Goal: Transaction & Acquisition: Purchase product/service

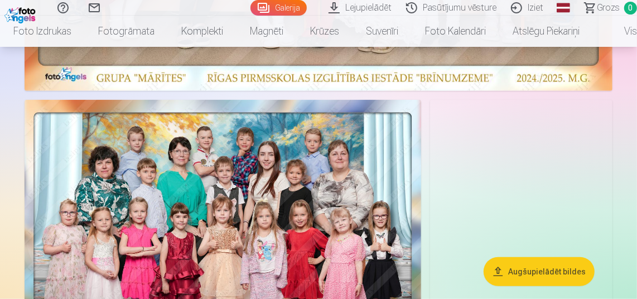
scroll to position [502, 0]
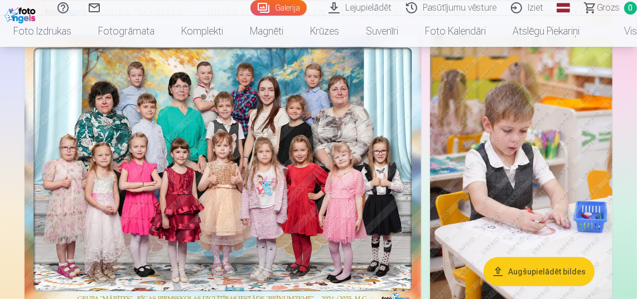
click at [336, 153] on img at bounding box center [223, 171] width 397 height 273
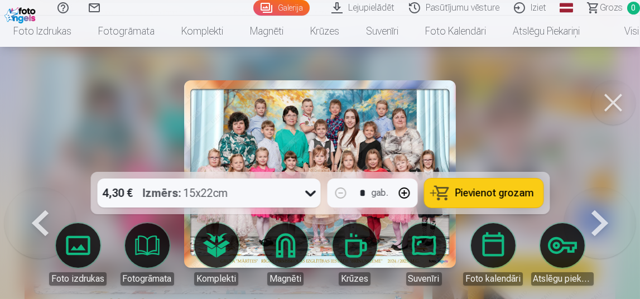
click at [612, 100] on button at bounding box center [613, 102] width 45 height 45
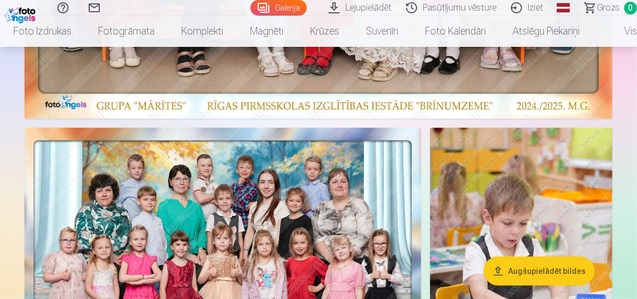
scroll to position [167, 0]
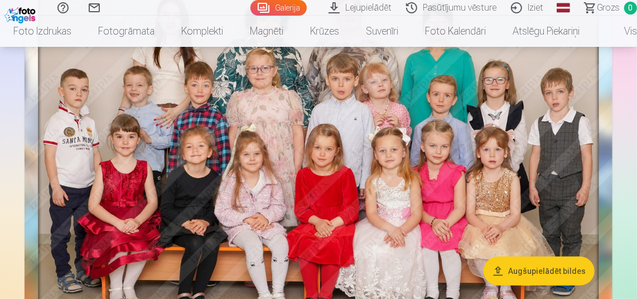
click at [415, 7] on link "Pasūtījumu vēsture" at bounding box center [453, 8] width 105 height 16
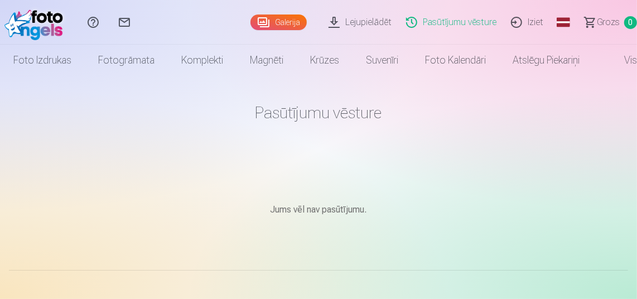
click at [293, 22] on link "Galerija" at bounding box center [279, 23] width 56 height 16
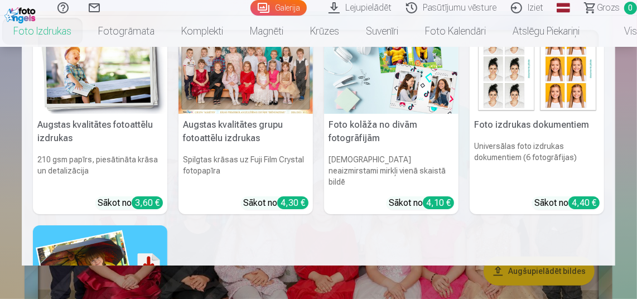
scroll to position [55, 0]
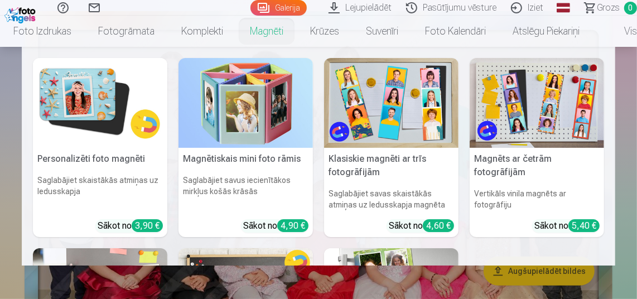
click at [406, 118] on img at bounding box center [391, 103] width 134 height 90
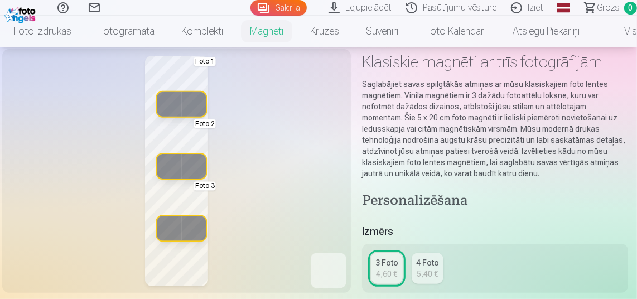
scroll to position [112, 0]
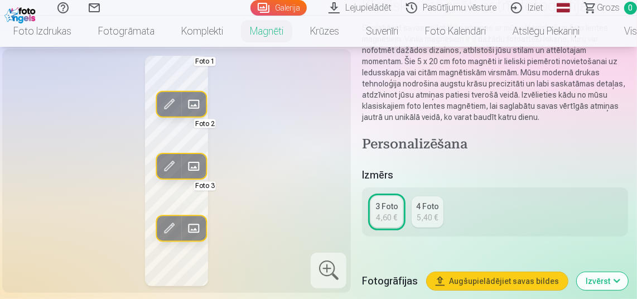
click at [439, 206] on div "4 Foto" at bounding box center [427, 206] width 23 height 11
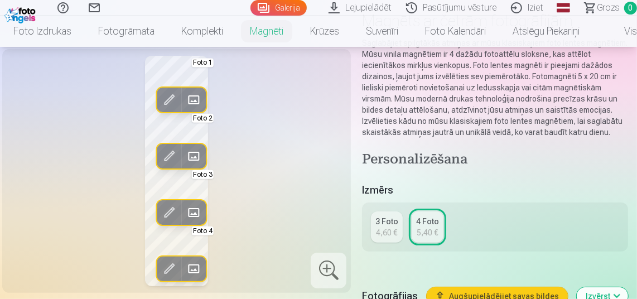
scroll to position [112, 0]
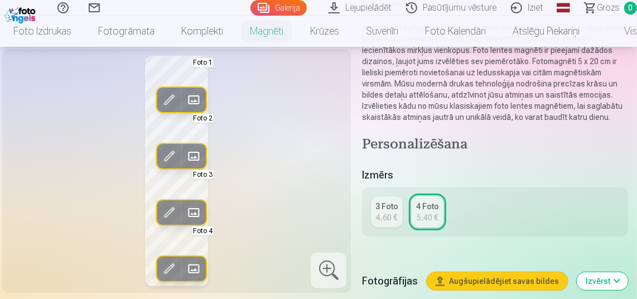
click at [398, 223] on div "4,60 €" at bounding box center [387, 217] width 21 height 11
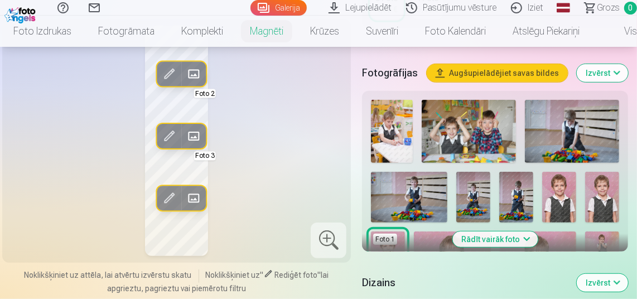
scroll to position [335, 0]
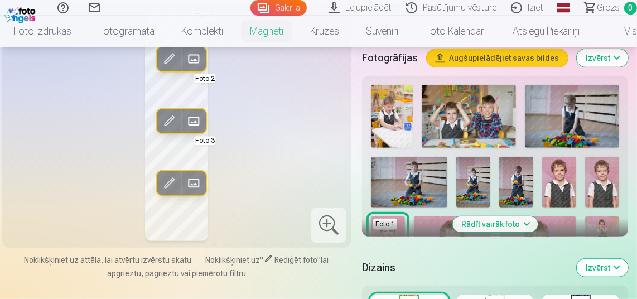
click at [533, 224] on button "Rādīt vairāk foto" at bounding box center [495, 224] width 85 height 16
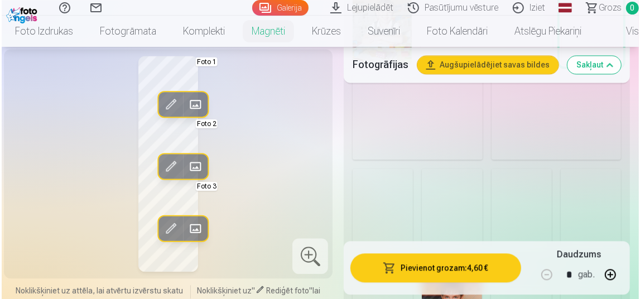
scroll to position [1394, 0]
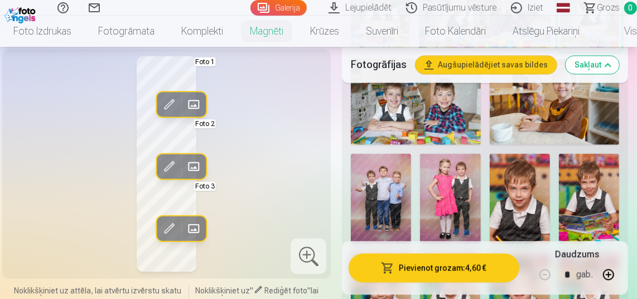
click at [190, 223] on span at bounding box center [194, 228] width 18 height 18
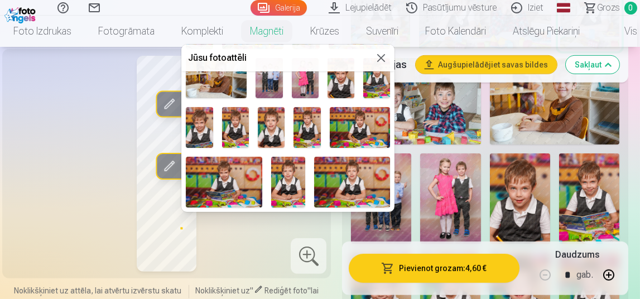
scroll to position [356, 0]
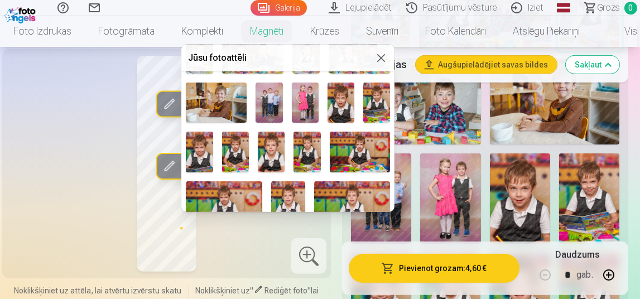
click at [297, 93] on img at bounding box center [305, 103] width 27 height 41
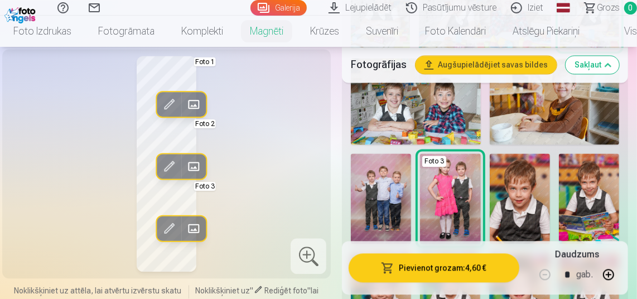
click at [246, 192] on div "Rediģēt foto Aizstāt Foto 1 Rediģēt foto Aizstāt Foto 2 Rediģēt foto Aizstāt Fo…" at bounding box center [166, 164] width 315 height 216
click at [220, 156] on div "Rediģēt foto Aizstāt Foto 1 Rediģēt foto Aizstāt Foto 2 Rediģēt foto Aizstāt Fo…" at bounding box center [166, 164] width 315 height 216
click at [314, 255] on div at bounding box center [309, 256] width 36 height 36
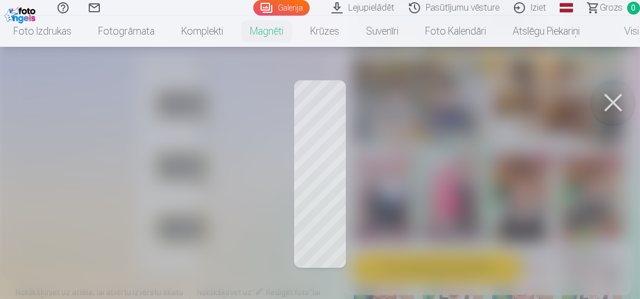
click at [314, 220] on div at bounding box center [320, 149] width 640 height 299
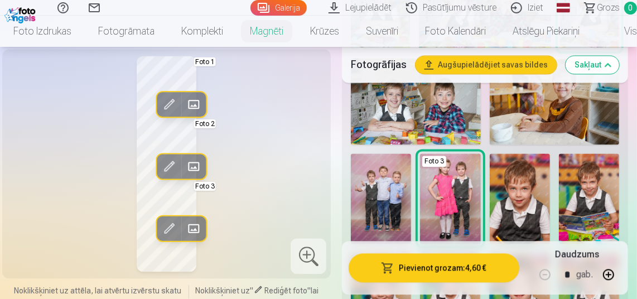
click at [170, 226] on span at bounding box center [169, 228] width 18 height 18
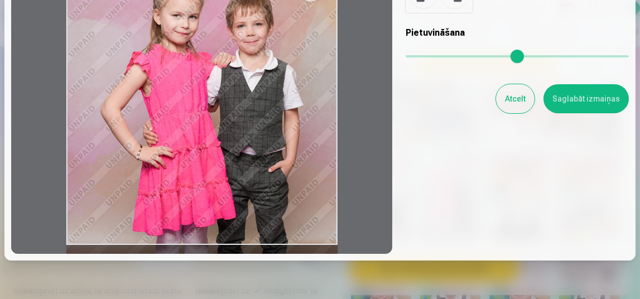
scroll to position [112, 0]
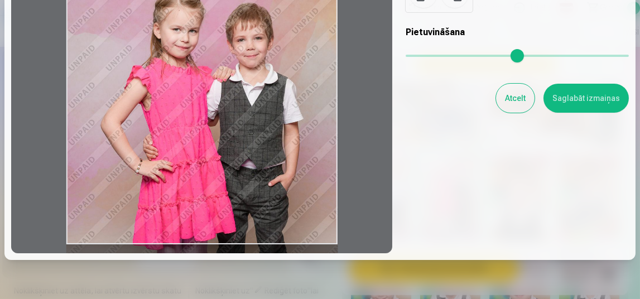
drag, startPoint x: 250, startPoint y: 161, endPoint x: 261, endPoint y: 197, distance: 37.9
click at [261, 197] on div at bounding box center [201, 106] width 381 height 295
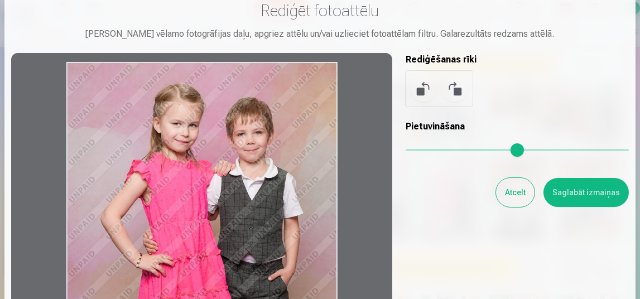
scroll to position [0, 0]
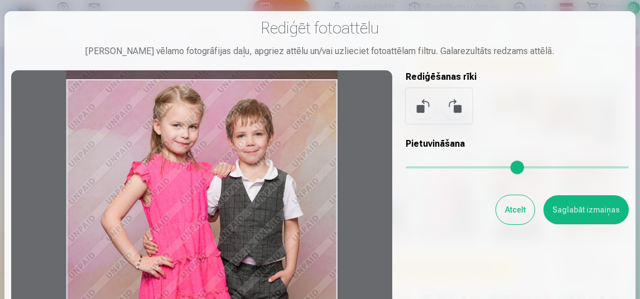
drag, startPoint x: 253, startPoint y: 204, endPoint x: 251, endPoint y: 189, distance: 15.3
click at [251, 189] on div at bounding box center [201, 217] width 381 height 295
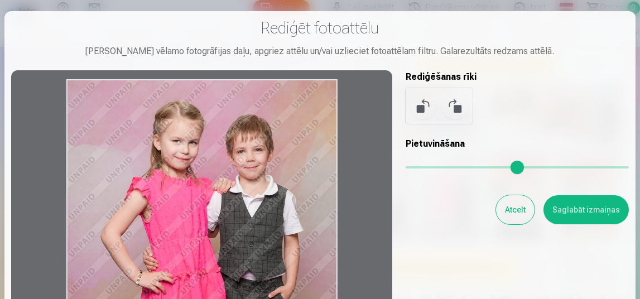
drag, startPoint x: 250, startPoint y: 191, endPoint x: 252, endPoint y: 207, distance: 15.7
click at [252, 207] on div at bounding box center [201, 217] width 381 height 295
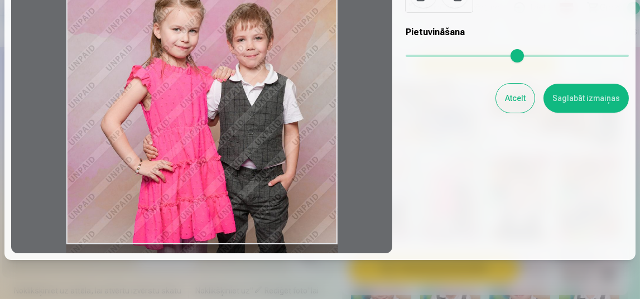
scroll to position [55, 0]
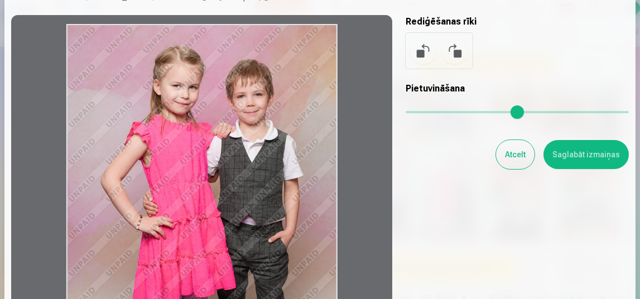
drag, startPoint x: 283, startPoint y: 192, endPoint x: 286, endPoint y: 209, distance: 17.0
click at [286, 209] on div at bounding box center [201, 162] width 381 height 295
drag, startPoint x: 576, startPoint y: 150, endPoint x: 565, endPoint y: 151, distance: 10.7
click at [576, 150] on button "Saglabāt izmaiņas" at bounding box center [585, 154] width 85 height 29
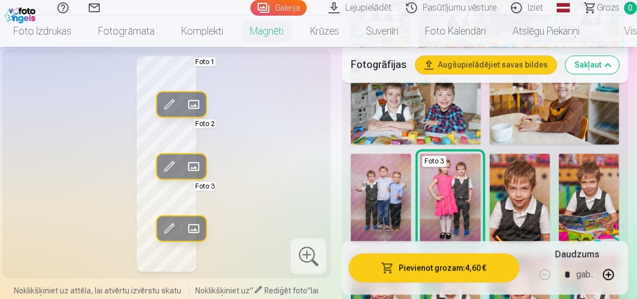
click at [580, 164] on img at bounding box center [589, 198] width 60 height 90
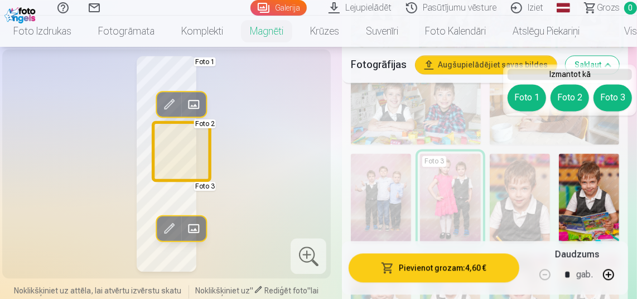
click at [568, 100] on button "Foto 2" at bounding box center [570, 97] width 38 height 27
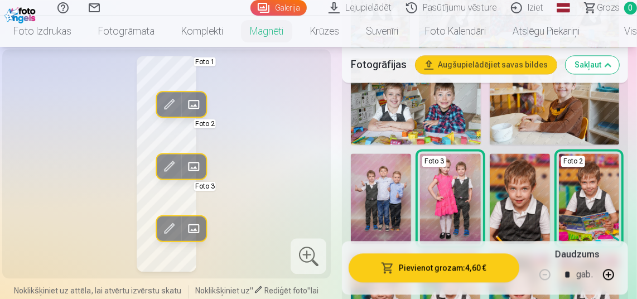
click at [403, 153] on img at bounding box center [381, 198] width 60 height 90
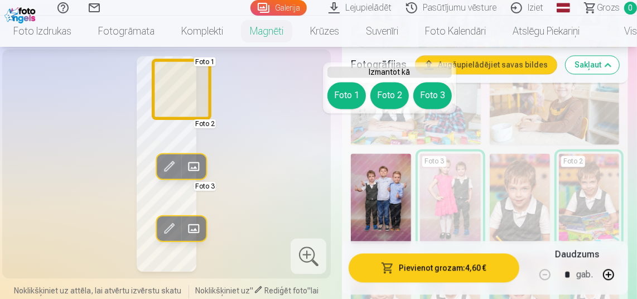
click at [351, 92] on button "Foto 1" at bounding box center [347, 95] width 38 height 27
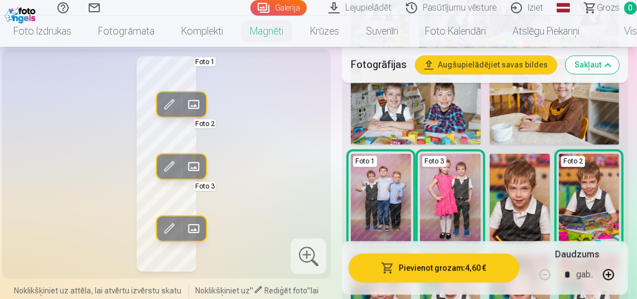
click at [263, 192] on div "Rediģēt foto Aizstāt Foto 1 Rediģēt foto Aizstāt Foto 2 Rediģēt foto Aizstāt Fo…" at bounding box center [166, 164] width 315 height 216
click at [322, 258] on div at bounding box center [309, 256] width 36 height 36
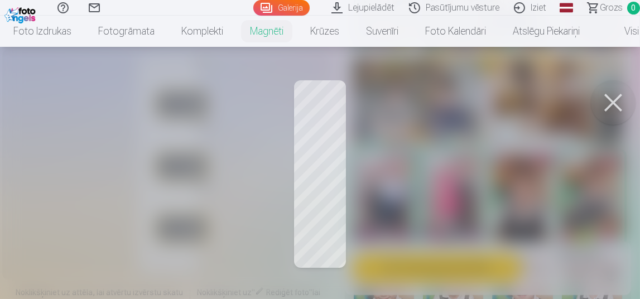
click at [612, 103] on button at bounding box center [613, 102] width 45 height 45
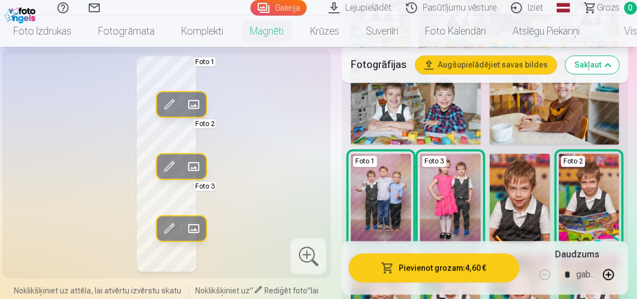
click at [445, 267] on button "Pievienot grozam : 4,60 €" at bounding box center [434, 267] width 171 height 29
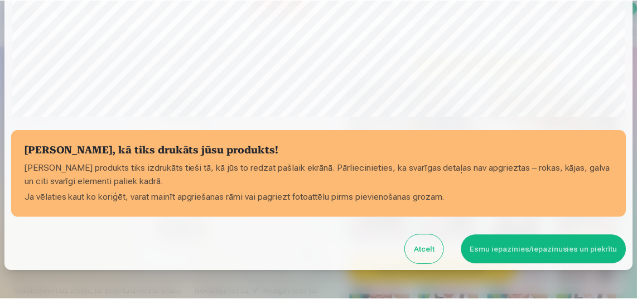
scroll to position [412, 0]
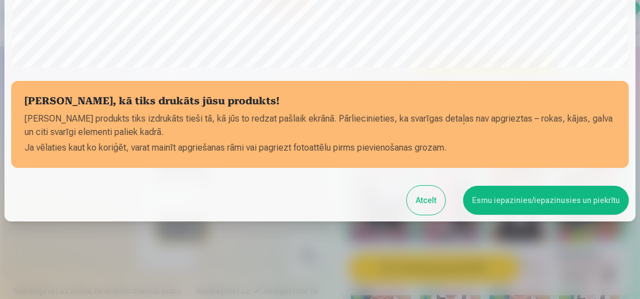
click at [433, 199] on button "Atcelt" at bounding box center [426, 200] width 38 height 29
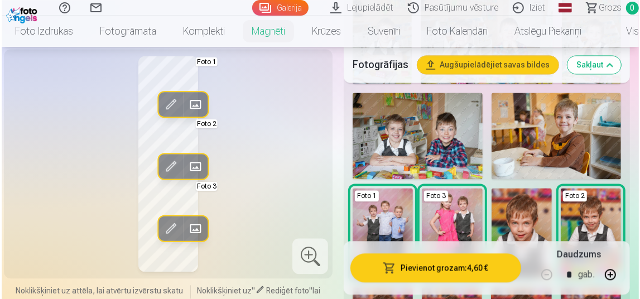
scroll to position [1339, 0]
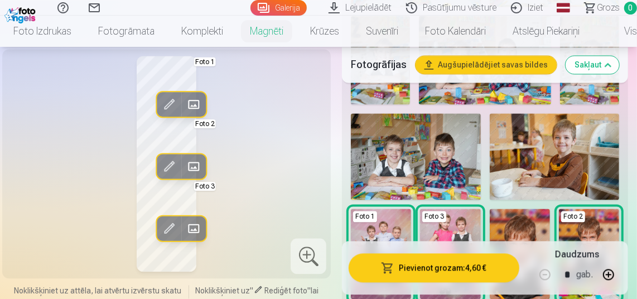
click at [175, 102] on span at bounding box center [169, 104] width 18 height 18
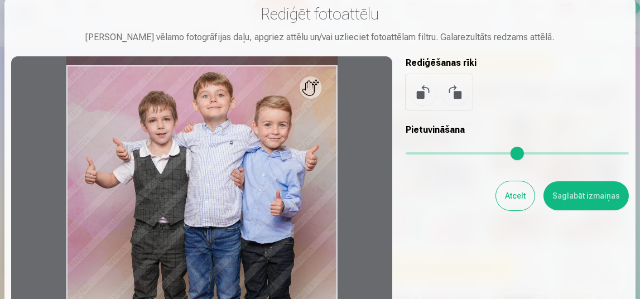
scroll to position [0, 0]
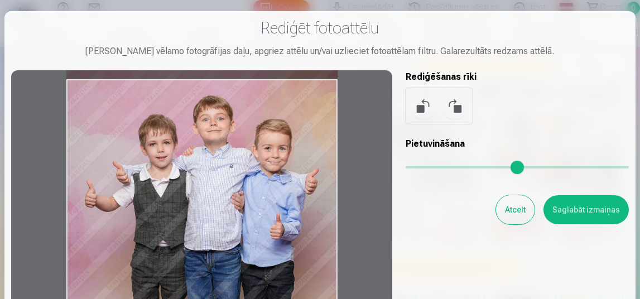
drag, startPoint x: 239, startPoint y: 168, endPoint x: 239, endPoint y: 177, distance: 9.5
click at [239, 177] on div at bounding box center [201, 217] width 381 height 295
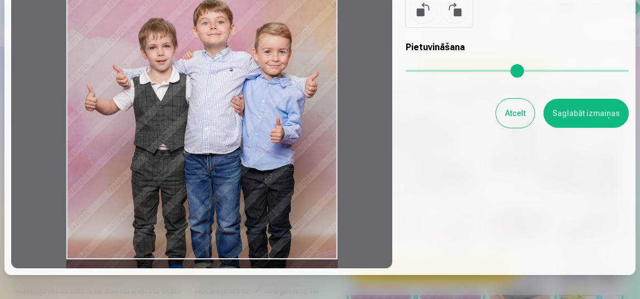
scroll to position [150, 0]
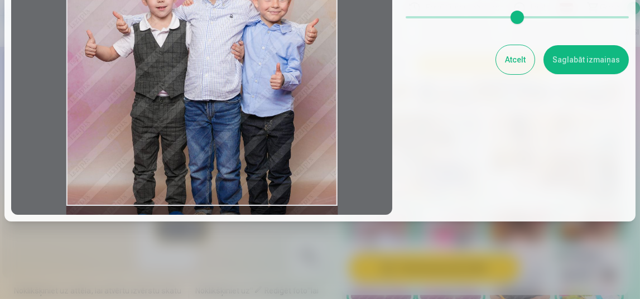
click at [612, 53] on button "Saglabāt izmaiņas" at bounding box center [585, 59] width 85 height 29
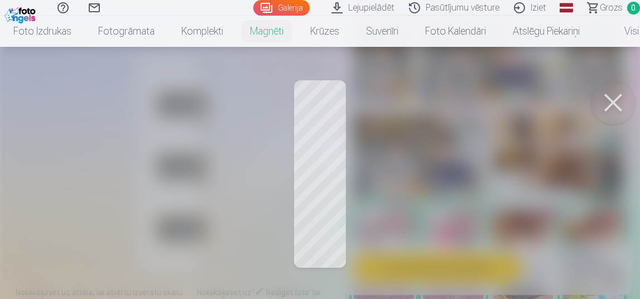
click at [345, 162] on div at bounding box center [320, 149] width 640 height 299
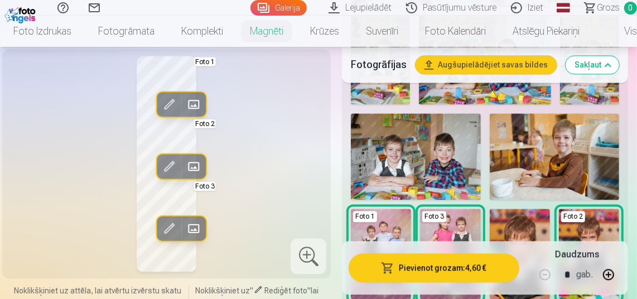
click at [167, 165] on span at bounding box center [169, 166] width 18 height 18
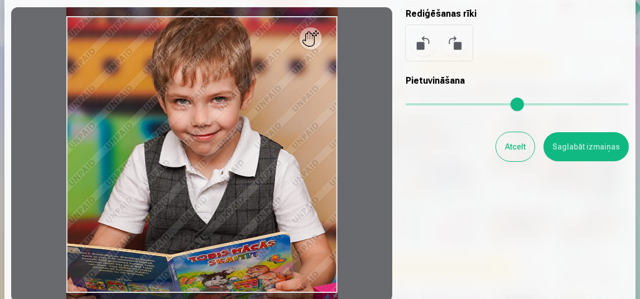
scroll to position [55, 0]
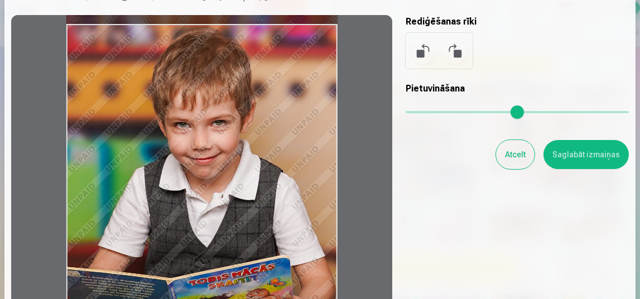
drag, startPoint x: 254, startPoint y: 155, endPoint x: 258, endPoint y: 171, distance: 16.2
click at [258, 171] on div at bounding box center [201, 162] width 381 height 295
click at [596, 161] on button "Saglabāt izmaiņas" at bounding box center [585, 154] width 85 height 29
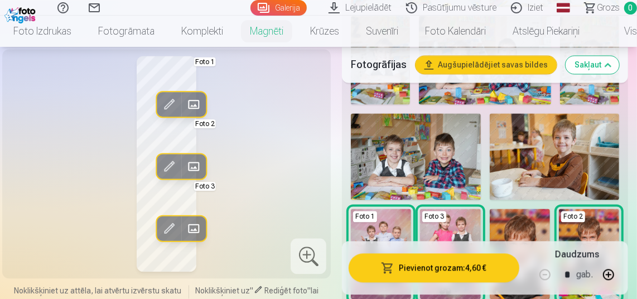
click at [314, 257] on div at bounding box center [309, 256] width 36 height 36
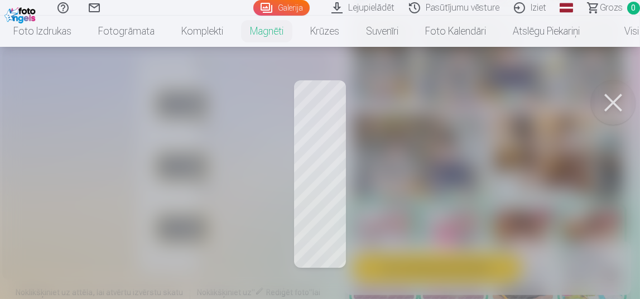
click at [620, 100] on button at bounding box center [613, 102] width 45 height 45
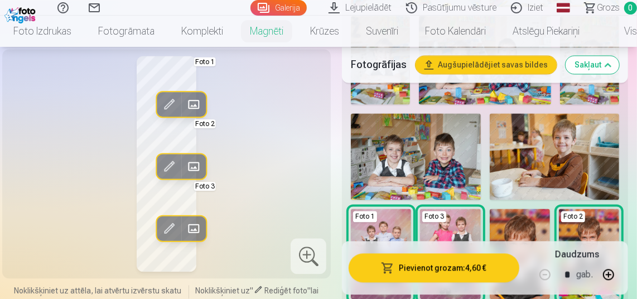
click at [172, 225] on span at bounding box center [169, 228] width 18 height 18
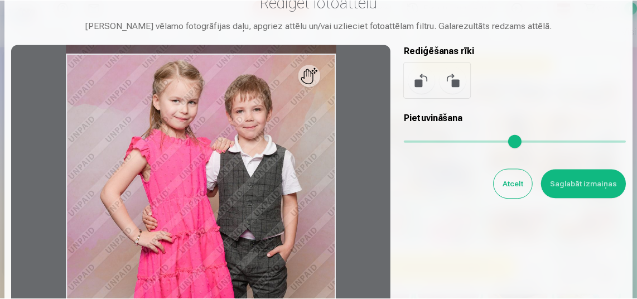
scroll to position [0, 0]
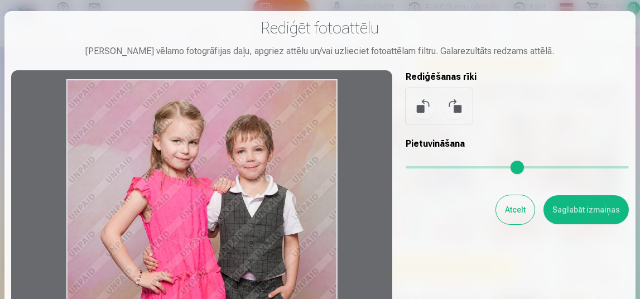
drag, startPoint x: 274, startPoint y: 186, endPoint x: 276, endPoint y: 204, distance: 17.9
click at [276, 204] on div at bounding box center [201, 217] width 381 height 295
click at [604, 212] on button "Saglabāt izmaiņas" at bounding box center [585, 209] width 85 height 29
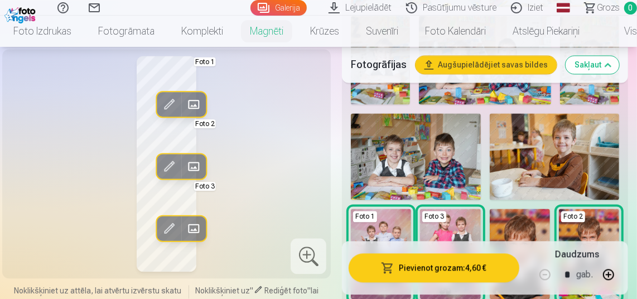
click at [320, 248] on div at bounding box center [309, 256] width 36 height 36
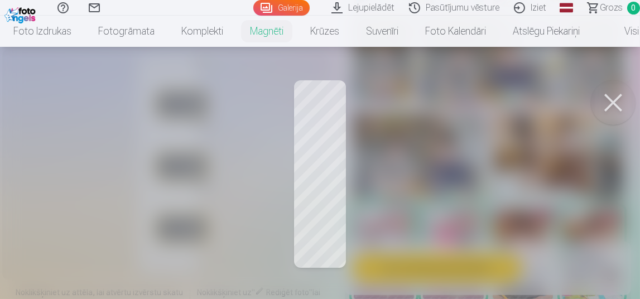
click at [607, 100] on button at bounding box center [613, 102] width 45 height 45
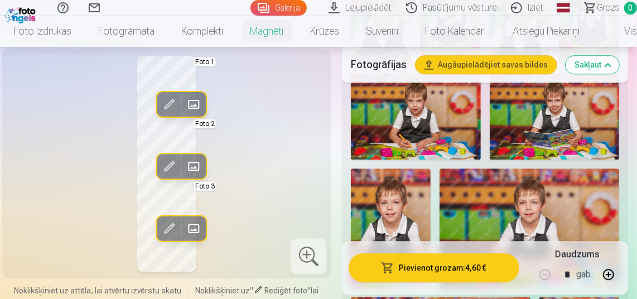
scroll to position [1897, 0]
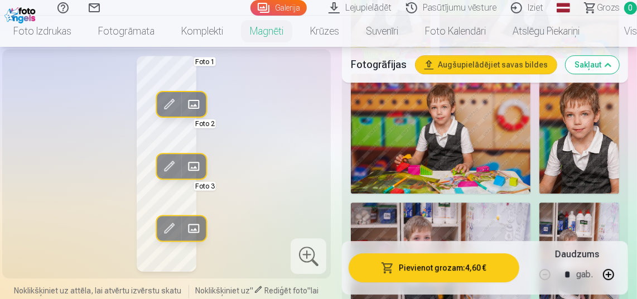
click at [593, 64] on button "Sakļaut" at bounding box center [593, 65] width 54 height 18
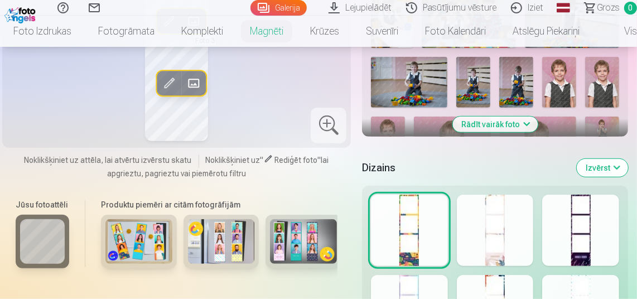
scroll to position [490, 0]
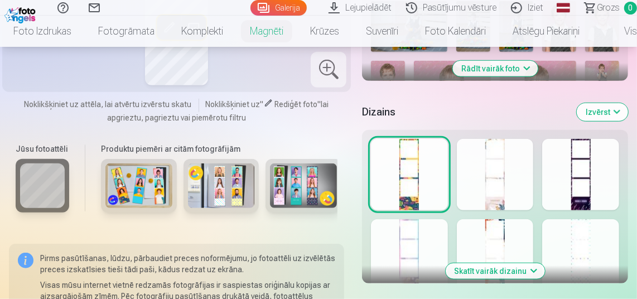
click at [579, 191] on div at bounding box center [580, 174] width 77 height 71
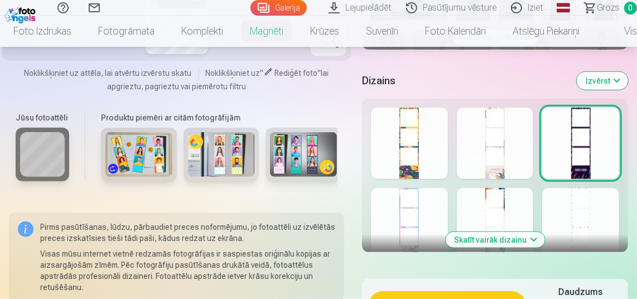
scroll to position [546, 0]
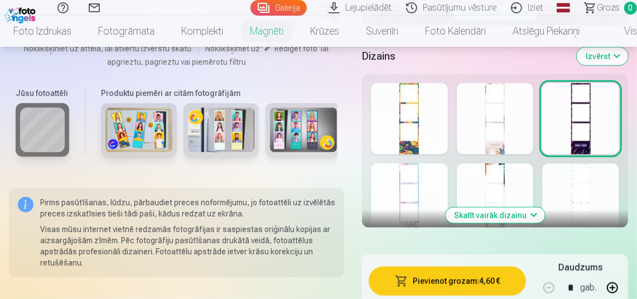
click at [535, 214] on button "Skatīt vairāk dizainu" at bounding box center [495, 216] width 99 height 16
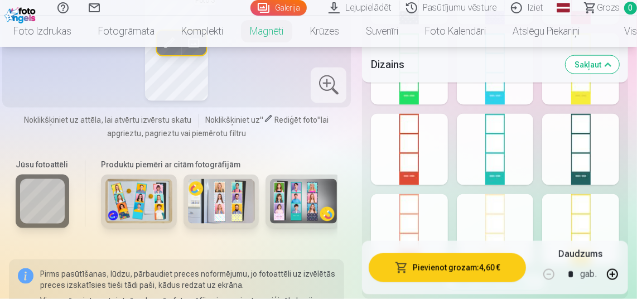
scroll to position [881, 0]
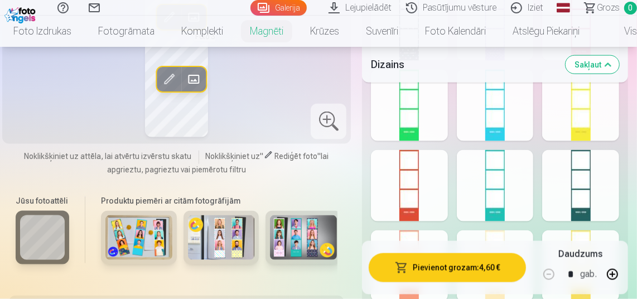
click at [582, 196] on div at bounding box center [580, 185] width 77 height 71
click at [338, 134] on div at bounding box center [329, 121] width 36 height 36
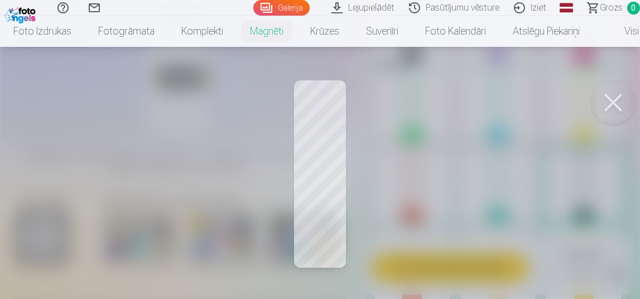
click at [604, 104] on button at bounding box center [613, 102] width 45 height 45
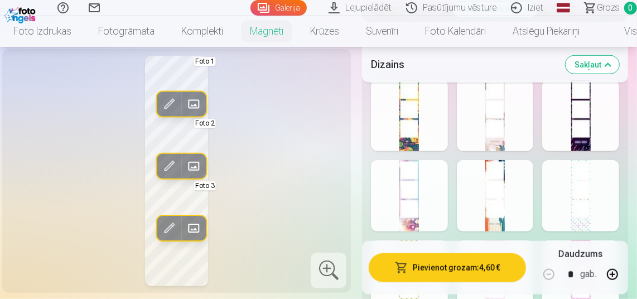
scroll to position [546, 0]
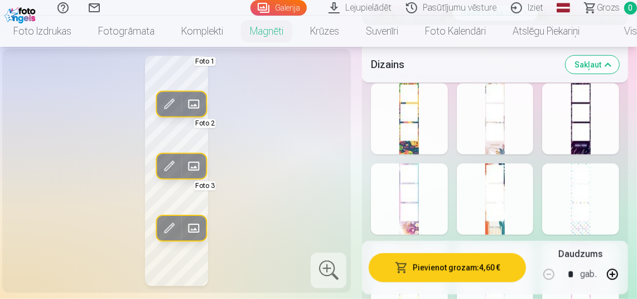
click at [492, 213] on div at bounding box center [495, 198] width 77 height 71
click at [436, 216] on div at bounding box center [409, 198] width 77 height 71
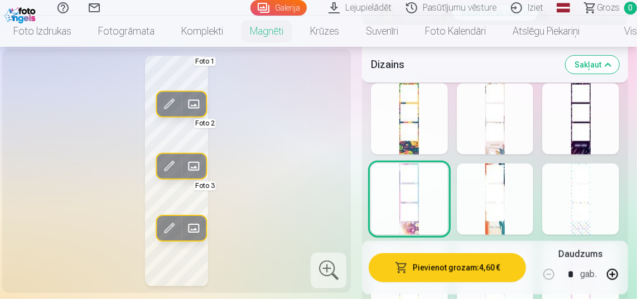
click at [429, 139] on div at bounding box center [409, 118] width 77 height 71
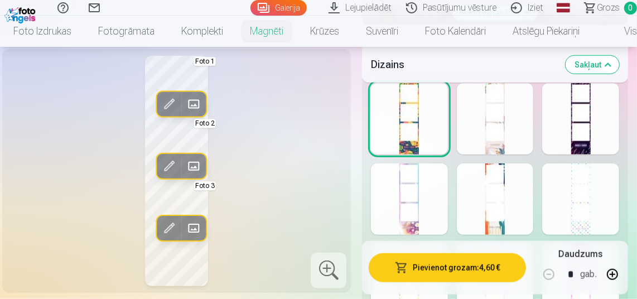
click at [503, 127] on div at bounding box center [495, 118] width 77 height 71
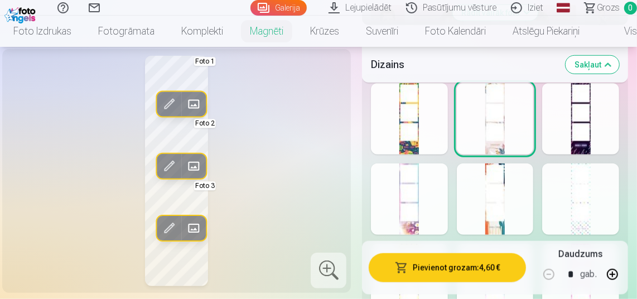
click at [592, 125] on div at bounding box center [580, 118] width 77 height 71
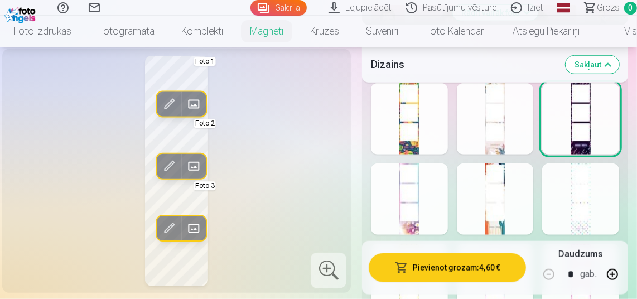
click at [448, 138] on div at bounding box center [409, 118] width 77 height 71
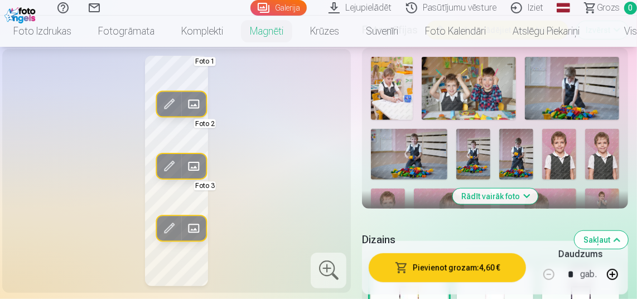
scroll to position [323, 0]
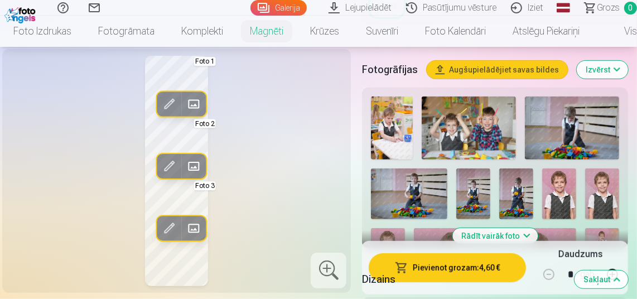
click at [337, 278] on div at bounding box center [329, 271] width 36 height 36
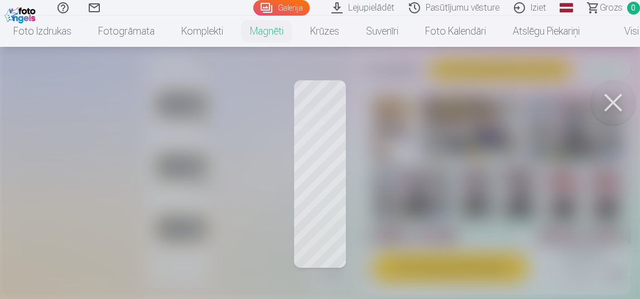
click at [611, 99] on button at bounding box center [613, 102] width 45 height 45
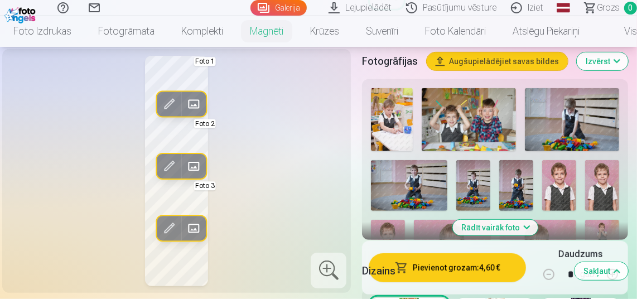
scroll to position [379, 0]
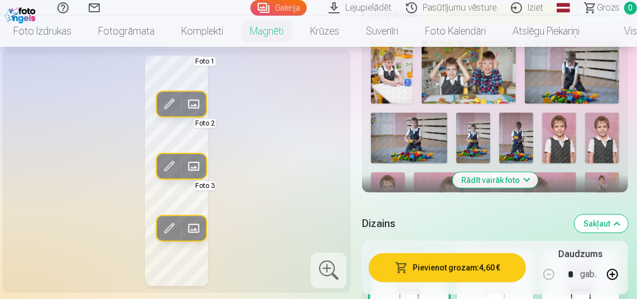
click at [527, 175] on button "Rādīt vairāk foto" at bounding box center [495, 180] width 85 height 16
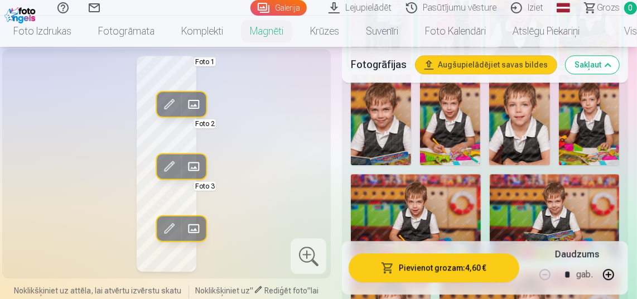
scroll to position [1606, 0]
